Goal: Transaction & Acquisition: Purchase product/service

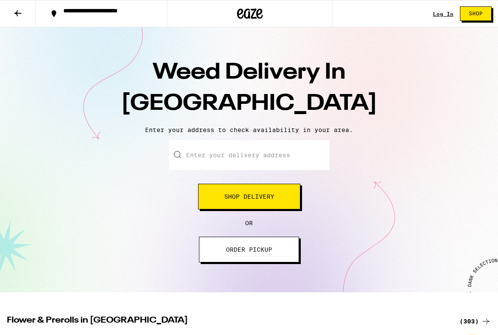
click at [252, 160] on input "Enter your delivery address" at bounding box center [249, 155] width 160 height 30
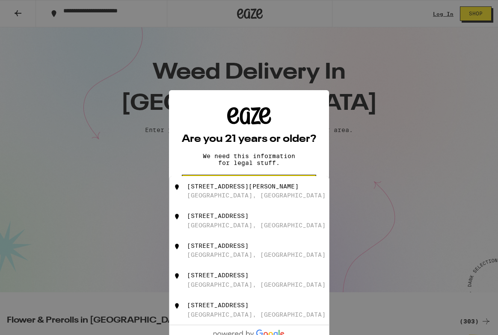
click at [368, 138] on div "Are you 21 years or older? We need this information for legal stuff. Yes No" at bounding box center [249, 167] width 498 height 335
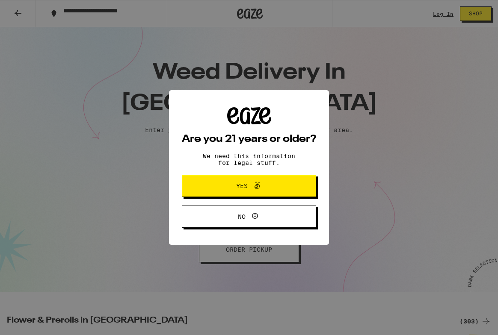
click at [296, 185] on button "Yes" at bounding box center [249, 186] width 134 height 22
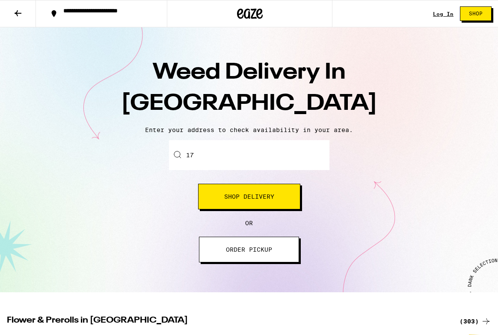
click at [247, 148] on input "17" at bounding box center [249, 155] width 160 height 30
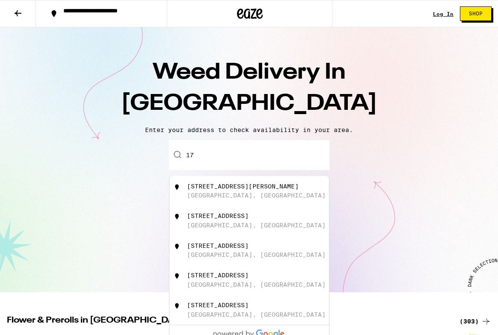
click at [247, 149] on input "17" at bounding box center [249, 155] width 160 height 30
click at [248, 153] on input "17" at bounding box center [249, 155] width 160 height 30
drag, startPoint x: 246, startPoint y: 161, endPoint x: 241, endPoint y: 190, distance: 29.9
click at [241, 190] on div "[STREET_ADDRESS]" at bounding box center [218, 186] width 62 height 7
type input "[STREET_ADDRESS]"
